Goal: Transaction & Acquisition: Purchase product/service

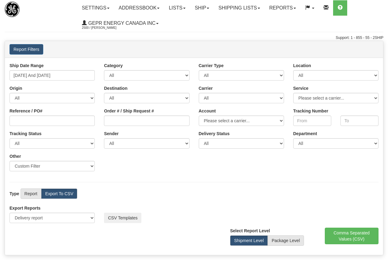
select select "211"
click at [208, 7] on link "Ship" at bounding box center [202, 7] width 24 height 15
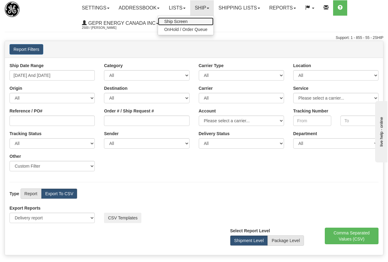
click at [181, 21] on span "Ship Screen" at bounding box center [175, 21] width 23 height 5
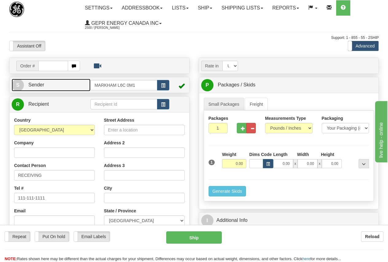
click at [49, 84] on link "S Sender" at bounding box center [51, 85] width 79 height 13
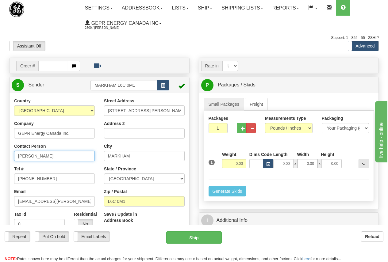
click at [49, 155] on input "[PERSON_NAME]" at bounding box center [54, 156] width 81 height 10
drag, startPoint x: 20, startPoint y: 153, endPoint x: -5, endPoint y: 151, distance: 24.3
click at [0, 151] on html "Training Course Close Toggle navigation Settings Shipping Preferences New Sende…" at bounding box center [194, 131] width 388 height 262
paste input "[PERSON_NAME]"
type input "[PERSON_NAME]"
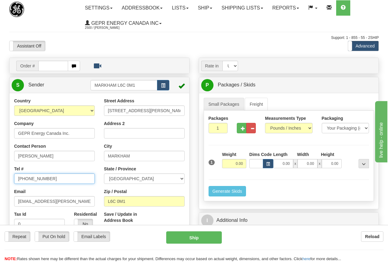
click at [46, 177] on input "[PHONE_NUMBER]" at bounding box center [54, 179] width 81 height 10
paste input "780) 9064322"
type input "[PHONE_NUMBER]"
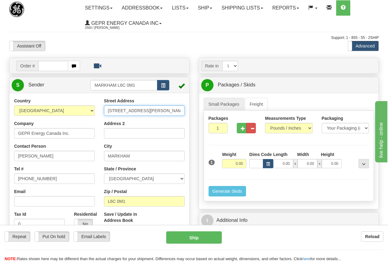
click at [162, 109] on input "[STREET_ADDRESS][PERSON_NAME]" at bounding box center [144, 110] width 81 height 10
drag, startPoint x: 101, startPoint y: 109, endPoint x: 78, endPoint y: 109, distance: 23.3
click at [78, 109] on div "Country [GEOGRAPHIC_DATA] [GEOGRAPHIC_DATA] [GEOGRAPHIC_DATA] [GEOGRAPHIC_DATA]…" at bounding box center [100, 183] width 180 height 170
paste input "[STREET_ADDRESS]"
type input "[STREET_ADDRESS]"
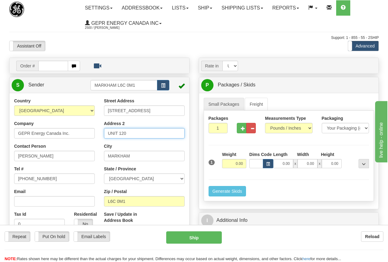
type input "UNIT 120"
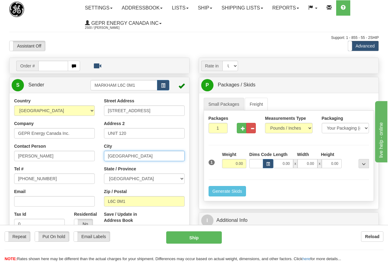
type input "[GEOGRAPHIC_DATA]"
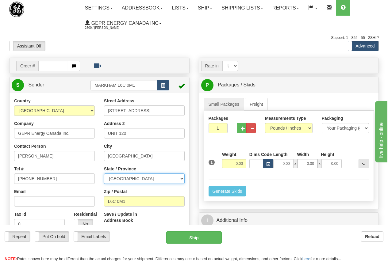
select select "AB"
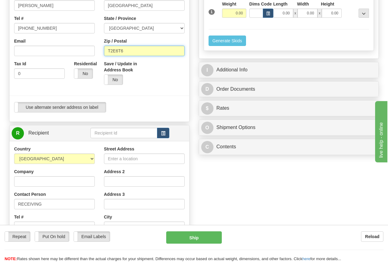
scroll to position [153, 0]
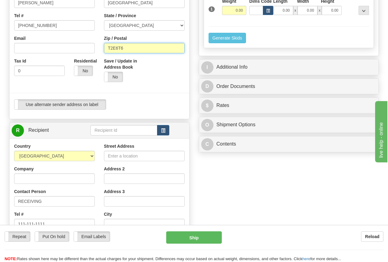
type input "T2E6T6"
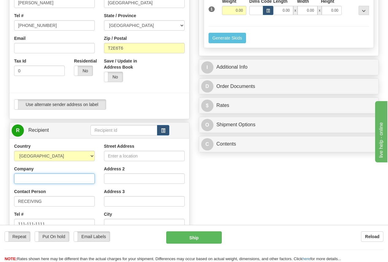
click at [27, 178] on input "Company" at bounding box center [54, 179] width 81 height 10
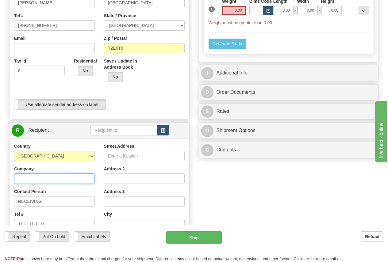
click at [24, 179] on input "Company" at bounding box center [54, 179] width 81 height 10
paste input "[PERSON_NAME]"
type input "[PERSON_NAME]"
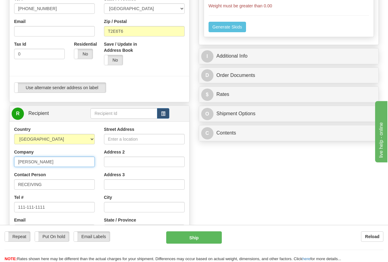
scroll to position [184, 0]
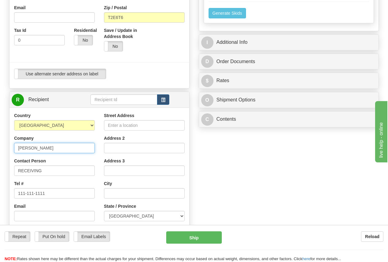
drag, startPoint x: 55, startPoint y: 148, endPoint x: -12, endPoint y: 149, distance: 67.2
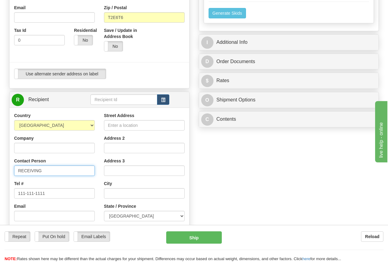
paste input "[PERSON_NAME]"
type input "[PERSON_NAME]"
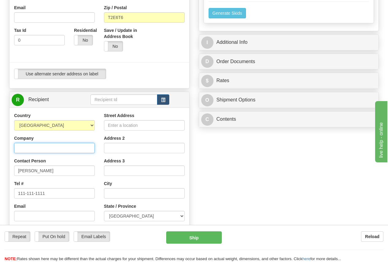
click at [26, 146] on input "Company" at bounding box center [54, 148] width 81 height 10
paste input "Syncrude ML Plant - 1101"
type input "Syncrude ML Plant - 1101"
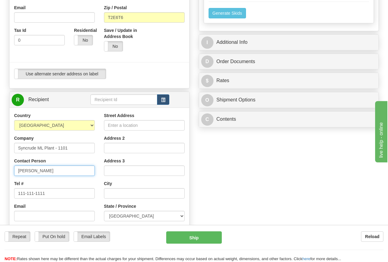
scroll to position [0, 0]
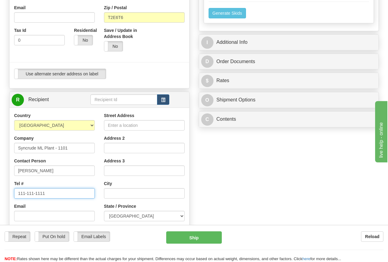
click at [45, 193] on input "111-111-1111" at bounding box center [54, 193] width 81 height 10
drag, startPoint x: 58, startPoint y: 193, endPoint x: -32, endPoint y: 185, distance: 89.6
paste input "[PHONE_NUMBER]"
type input "[PHONE_NUMBER]"
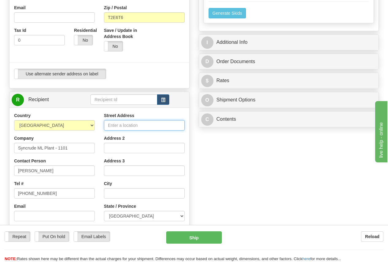
click at [119, 126] on input "Street Address" at bounding box center [144, 125] width 81 height 10
paste input "150 (41B Warehouse) [PERSON_NAME]"
type input "150 (41B Warehouse) [PERSON_NAME]"
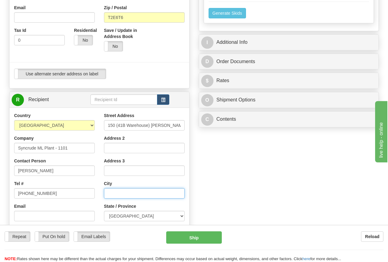
click at [114, 193] on input "text" at bounding box center [144, 193] width 81 height 10
paste input "FORT [PERSON_NAME]"
type input "FORT [PERSON_NAME]"
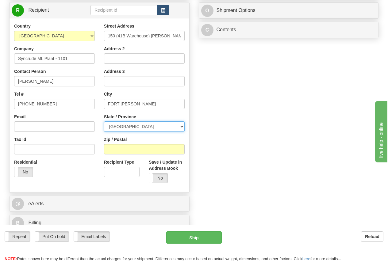
scroll to position [276, 0]
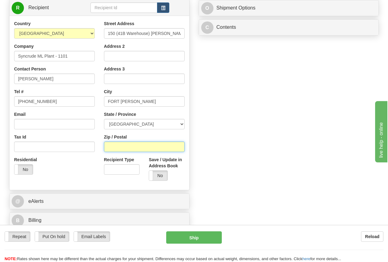
click at [116, 147] on input "Zip / Postal" at bounding box center [144, 147] width 81 height 10
type input "T9H3L1"
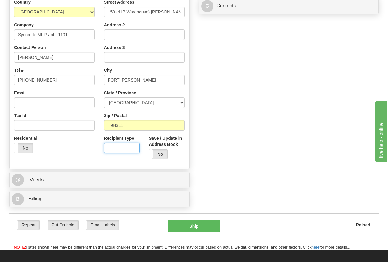
scroll to position [368, 0]
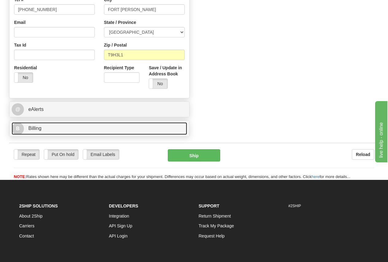
click at [43, 129] on link "B Billing" at bounding box center [99, 128] width 175 height 13
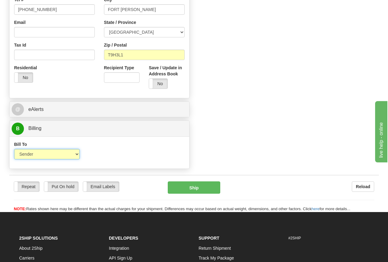
click at [45, 157] on select "Sender Recipient Third Party Collect" at bounding box center [47, 154] width 66 height 10
select select "3"
click at [14, 149] on select "Sender Recipient Third Party Collect" at bounding box center [47, 154] width 66 height 10
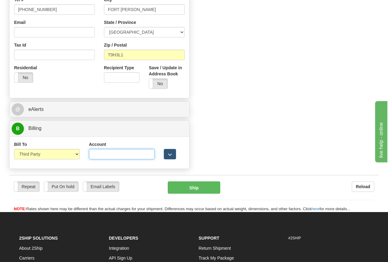
click at [105, 156] on input "Account" at bounding box center [122, 154] width 66 height 10
paste input "106650322"
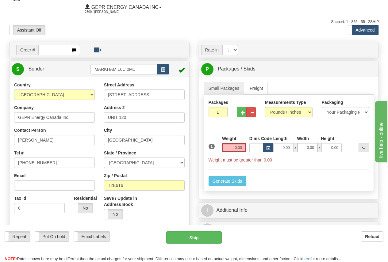
scroll to position [31, 0]
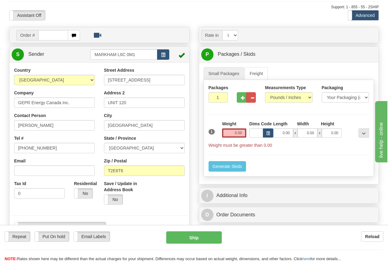
type input "106650322"
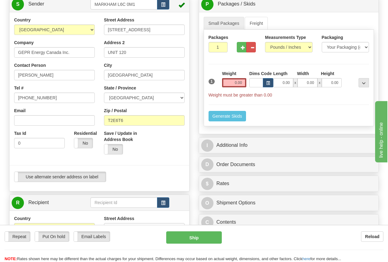
scroll to position [92, 0]
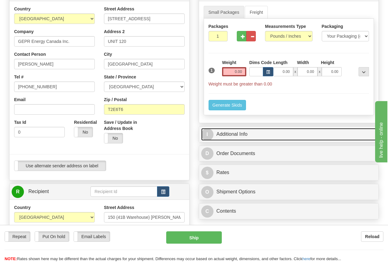
click at [243, 133] on link "I Additional Info" at bounding box center [288, 134] width 175 height 13
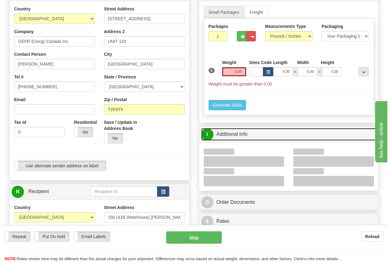
scroll to position [123, 0]
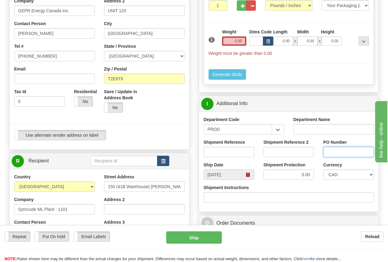
click at [334, 152] on input "PO Number" at bounding box center [348, 152] width 51 height 10
paste input "Customer PO# 3501146074 Rev-2"
type input "Customer PO# 3501146074 Rev-2"
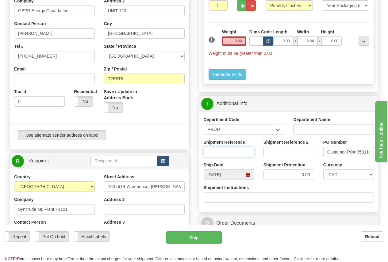
click at [215, 154] on input "Shipment Reference" at bounding box center [229, 152] width 51 height 10
click at [218, 150] on input "Shipment Reference" at bounding box center [229, 152] width 51 height 10
paste input "[PERSON_NAME]"
type input "[PERSON_NAME]"
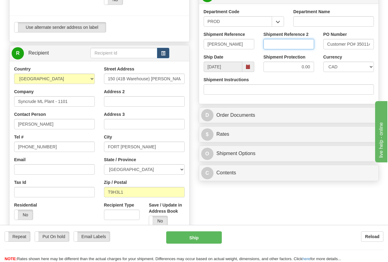
scroll to position [245, 0]
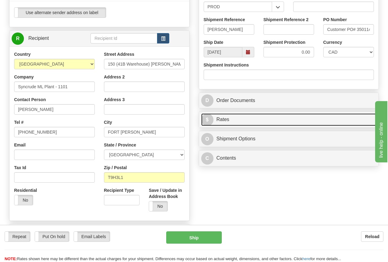
click at [228, 120] on link "$ Rates" at bounding box center [288, 119] width 175 height 13
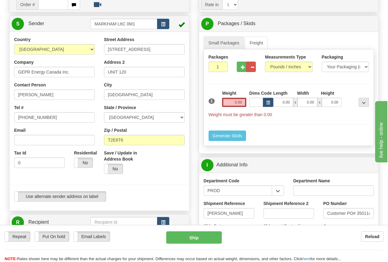
scroll to position [0, 0]
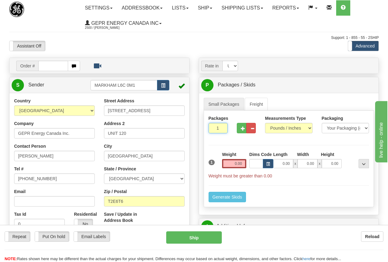
click at [213, 125] on input "1" at bounding box center [218, 128] width 19 height 10
drag, startPoint x: 213, startPoint y: 125, endPoint x: 304, endPoint y: 125, distance: 91.4
click at [212, 124] on input "1" at bounding box center [218, 128] width 19 height 10
type input "4"
click at [224, 161] on input "0.00" at bounding box center [234, 163] width 24 height 9
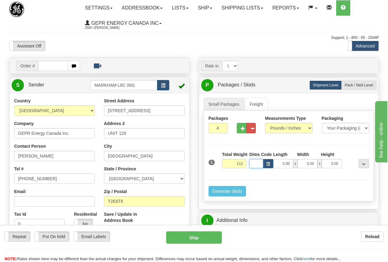
type input "112.00"
type input "25.00"
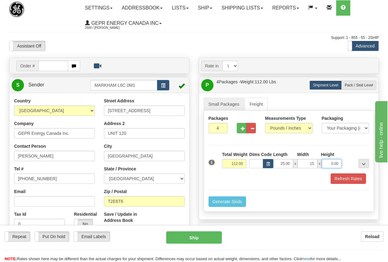
type input "15.00"
type input "14.00"
click at [347, 179] on button "Refresh Rates" at bounding box center [348, 179] width 35 height 10
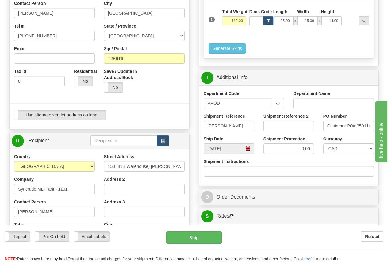
scroll to position [153, 0]
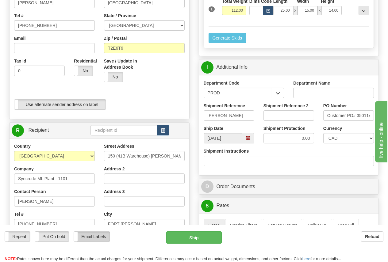
click at [92, 237] on label "Email Labels" at bounding box center [92, 237] width 36 height 10
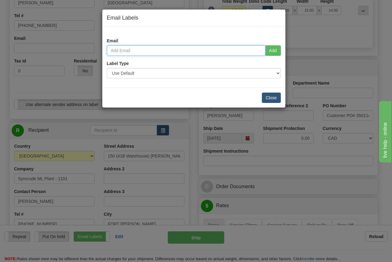
click at [141, 49] on input "email" at bounding box center [186, 50] width 159 height 10
type input "[EMAIL_ADDRESS][PERSON_NAME][DOMAIN_NAME]"
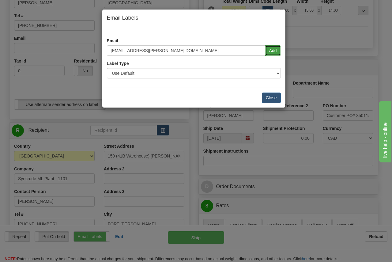
click at [272, 51] on button "Add" at bounding box center [274, 50] width 16 height 10
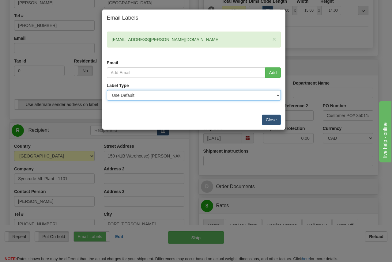
click at [131, 95] on select "Use Default Laser (8 ½” x 11”) Thermal (4” x 6”) Packing Slip (8 ½” x 11”)" at bounding box center [194, 95] width 174 height 10
select select "1"
click at [107, 90] on select "Use Default Laser (8 ½” x 11”) Thermal (4” x 6”) Packing Slip (8 ½” x 11”)" at bounding box center [194, 95] width 174 height 10
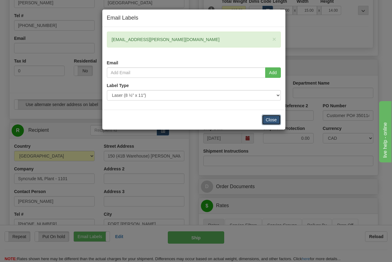
click at [272, 119] on button "Close" at bounding box center [271, 120] width 19 height 10
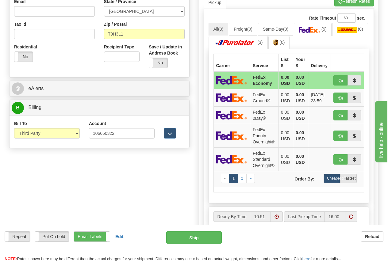
scroll to position [399, 0]
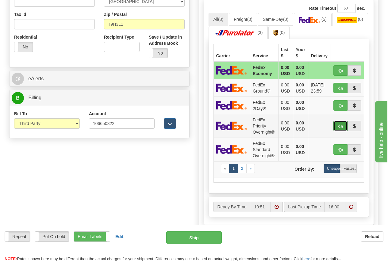
click at [340, 126] on span "button" at bounding box center [340, 126] width 4 height 4
type input "01"
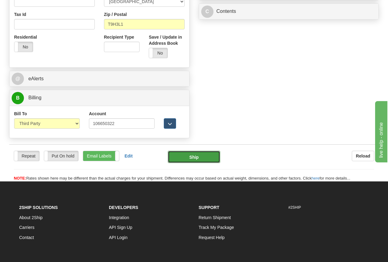
click at [193, 155] on button "Ship" at bounding box center [194, 157] width 52 height 12
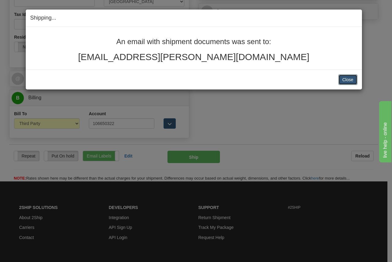
click at [347, 79] on button "Close" at bounding box center [348, 80] width 19 height 10
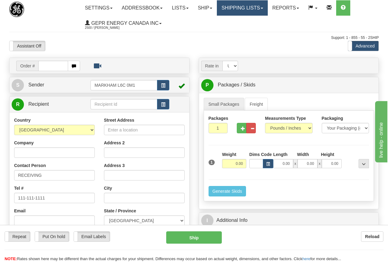
click at [247, 7] on link "Shipping lists" at bounding box center [242, 7] width 51 height 15
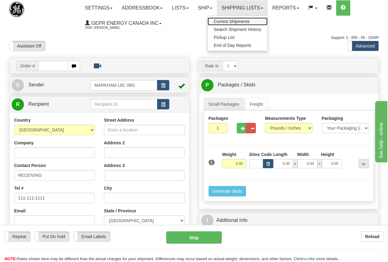
click at [239, 20] on span "Current Shipments" at bounding box center [232, 21] width 36 height 5
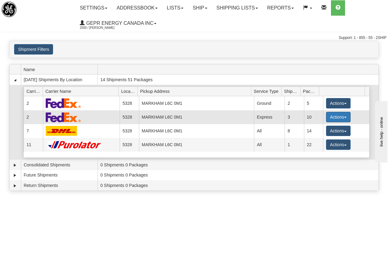
click at [331, 117] on button "Actions" at bounding box center [338, 117] width 25 height 10
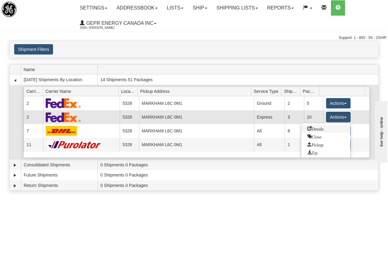
click at [323, 129] on span "Details" at bounding box center [315, 128] width 17 height 4
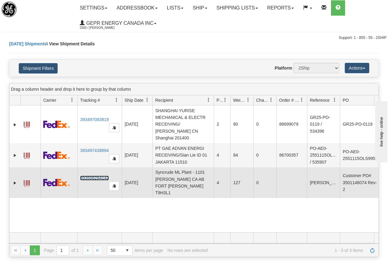
click at [95, 176] on link "393506284142" at bounding box center [94, 178] width 29 height 5
click at [25, 180] on span at bounding box center [27, 183] width 6 height 6
